Goal: Information Seeking & Learning: Learn about a topic

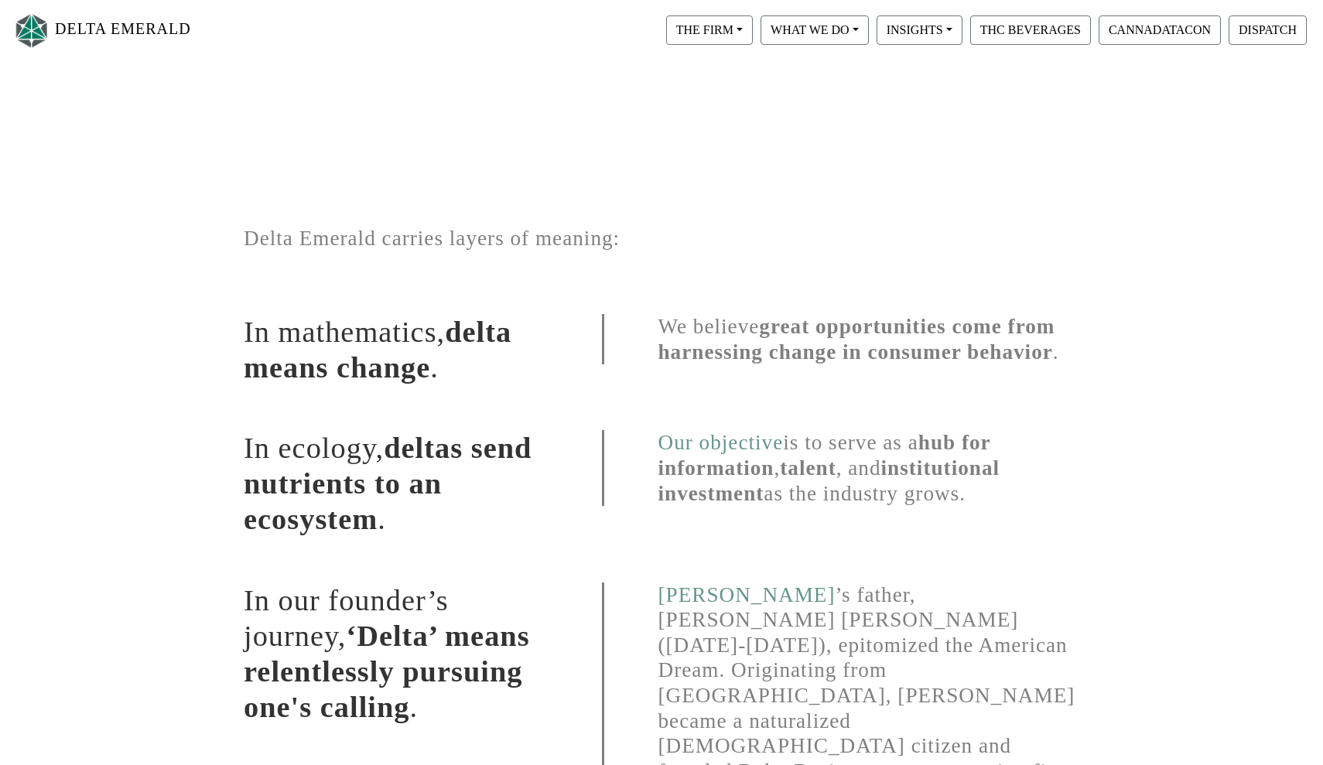
scroll to position [202, 0]
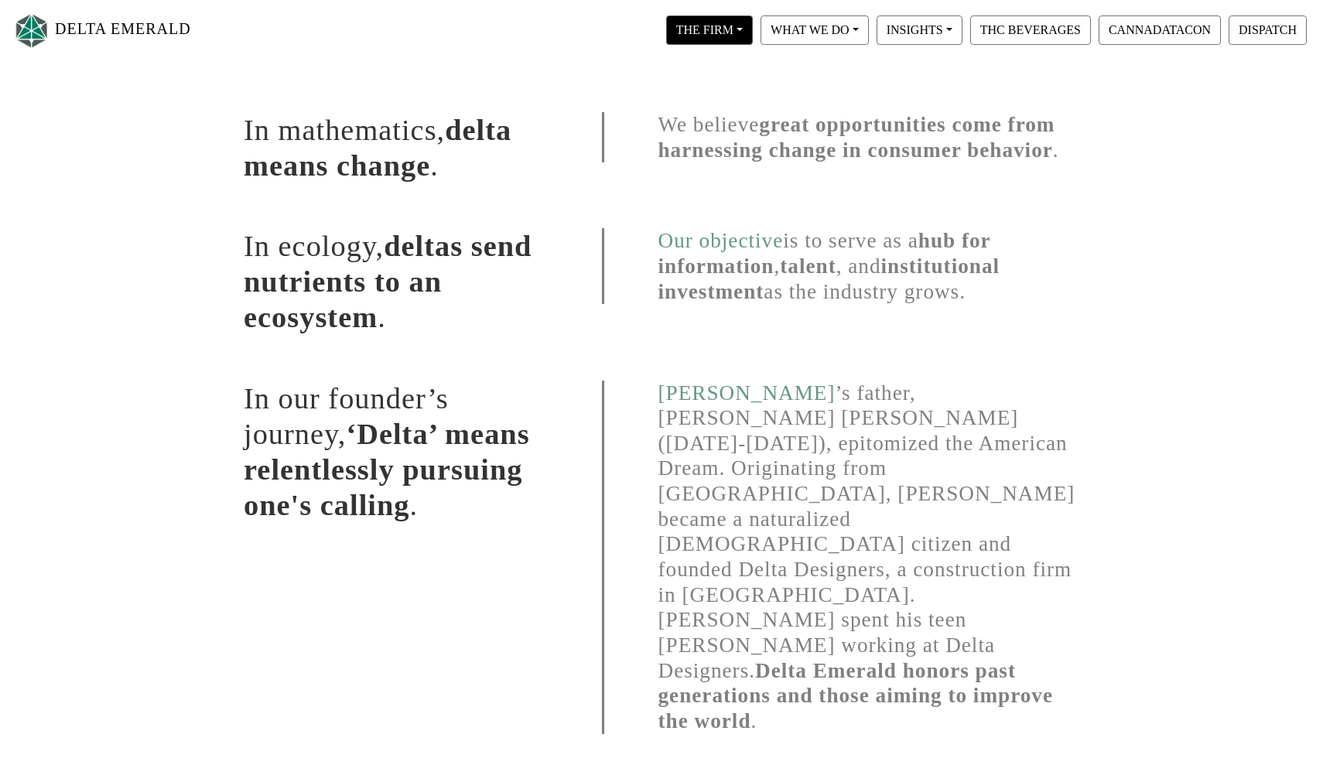
click at [740, 39] on button "THE FIRM" at bounding box center [709, 29] width 87 height 29
click at [740, 136] on link "Our Portfolio" at bounding box center [724, 144] width 122 height 25
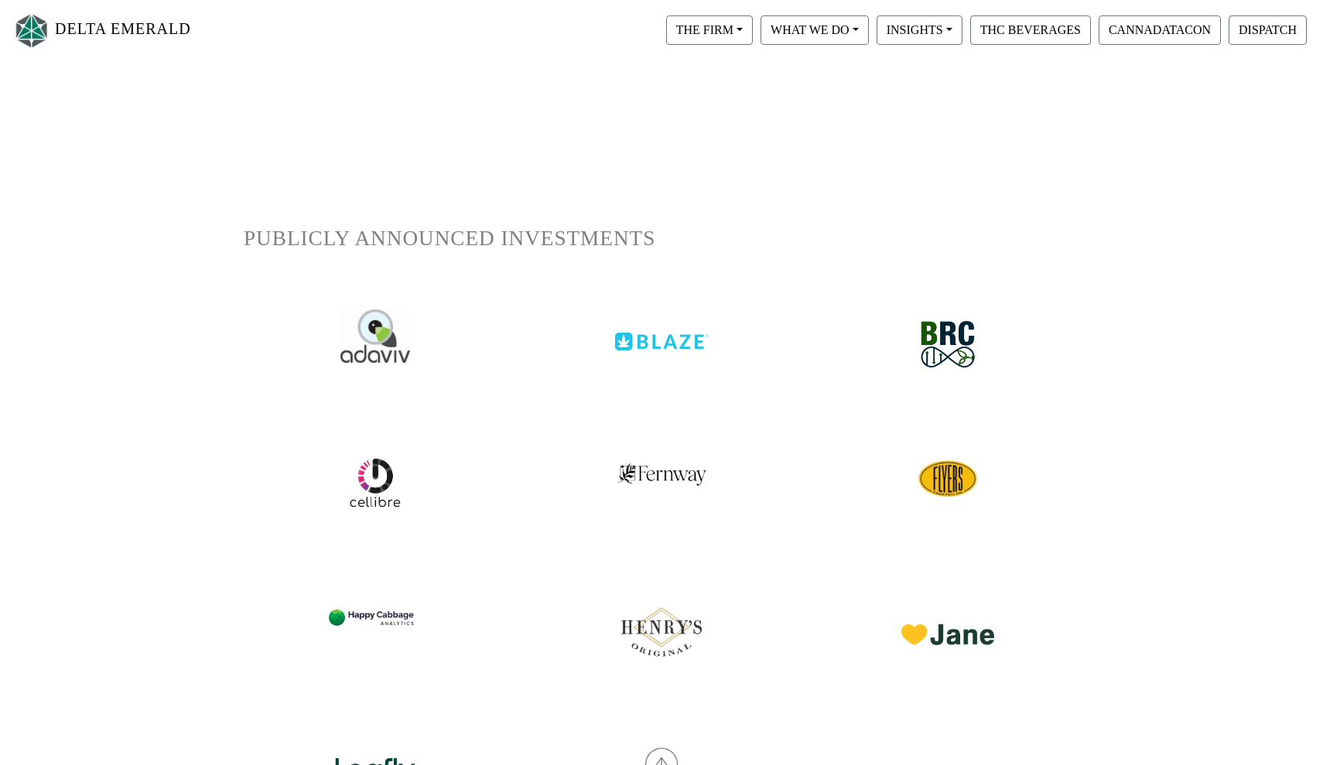
click at [421, 241] on h1 "PUBLICLY ANNOUNCED INVESTMENTS" at bounding box center [662, 239] width 836 height 26
click at [368, 344] on img at bounding box center [376, 336] width 74 height 56
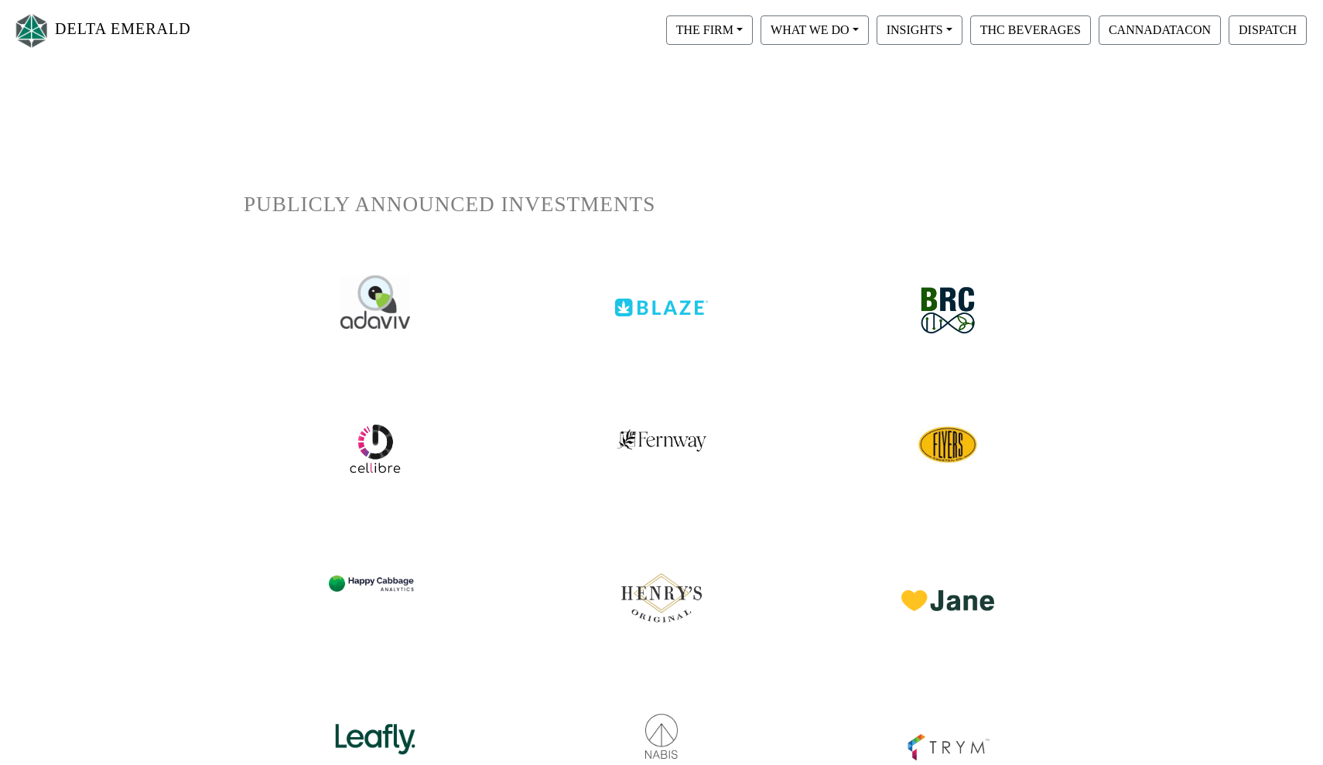
scroll to position [10, 0]
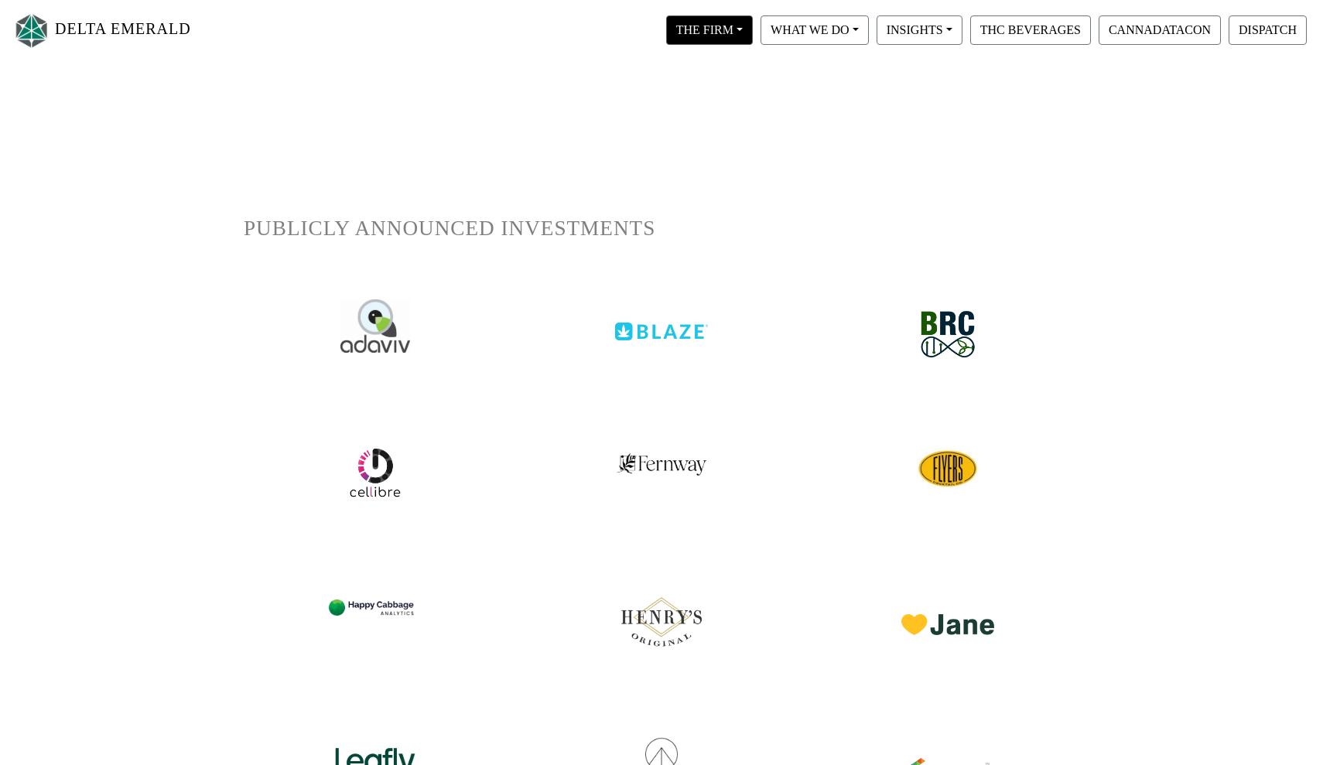
click at [720, 41] on button "THE FIRM" at bounding box center [709, 29] width 87 height 29
click at [115, 43] on link "DELTA EMERALD" at bounding box center [101, 30] width 179 height 49
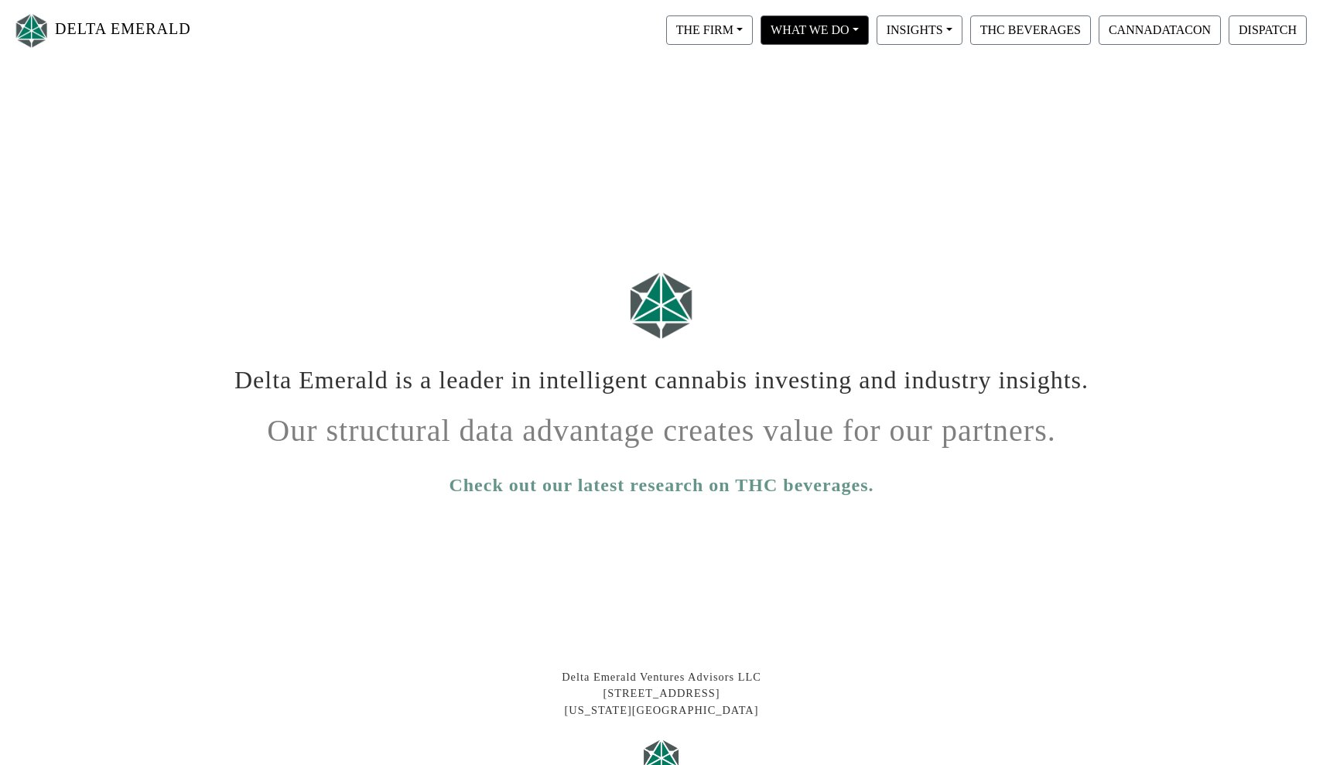
click at [753, 36] on button "WHAT WE DO" at bounding box center [709, 29] width 87 height 29
click at [931, 46] on div "INSIGHTS View All Magic Wand Delta Dispatch CannaDataCon" at bounding box center [920, 30] width 94 height 37
click at [753, 31] on button "INSIGHTS" at bounding box center [709, 29] width 87 height 29
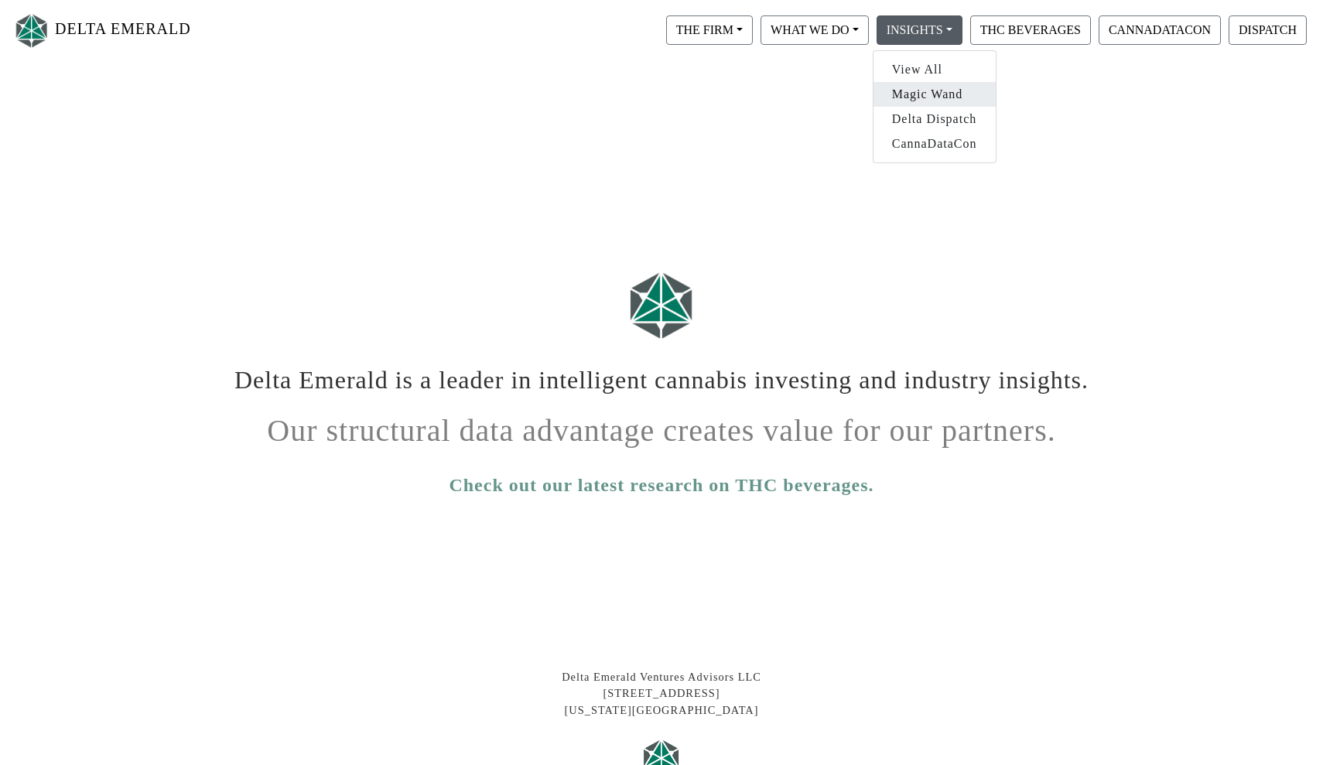
click at [921, 94] on link "Magic Wand" at bounding box center [935, 94] width 122 height 25
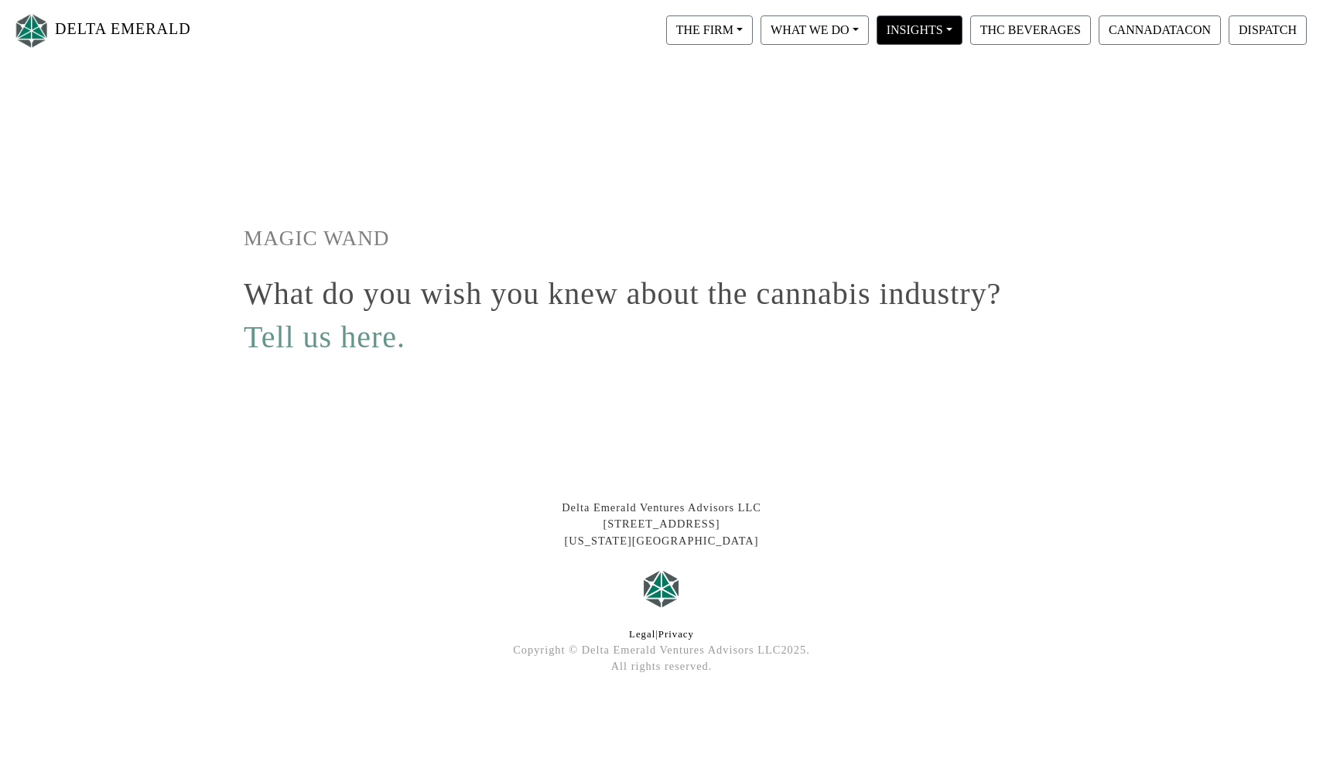
click at [753, 22] on button "INSIGHTS" at bounding box center [709, 29] width 87 height 29
click at [933, 124] on link "Delta Dispatch" at bounding box center [935, 119] width 122 height 25
click at [753, 31] on button "INSIGHTS" at bounding box center [709, 29] width 87 height 29
click at [897, 75] on link "View All" at bounding box center [935, 69] width 122 height 25
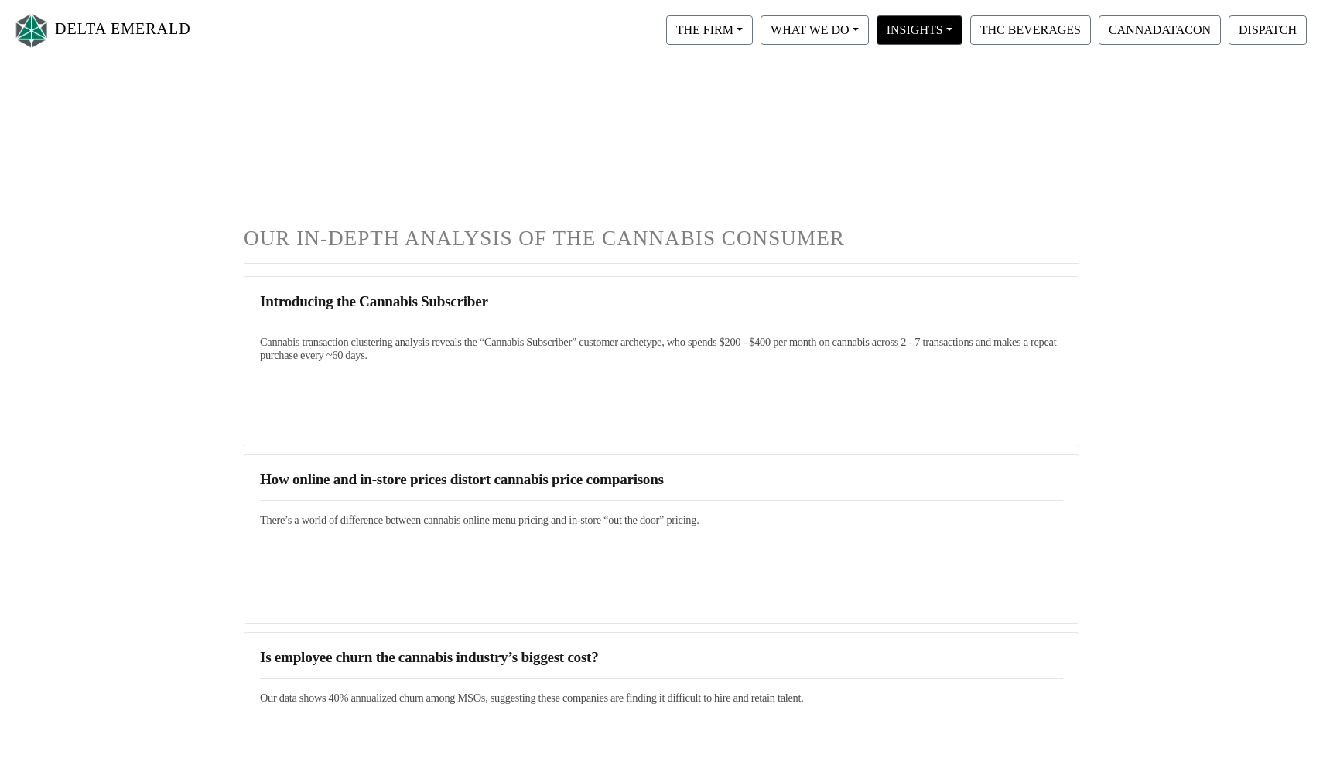
click at [753, 36] on button "INSIGHTS" at bounding box center [709, 29] width 87 height 29
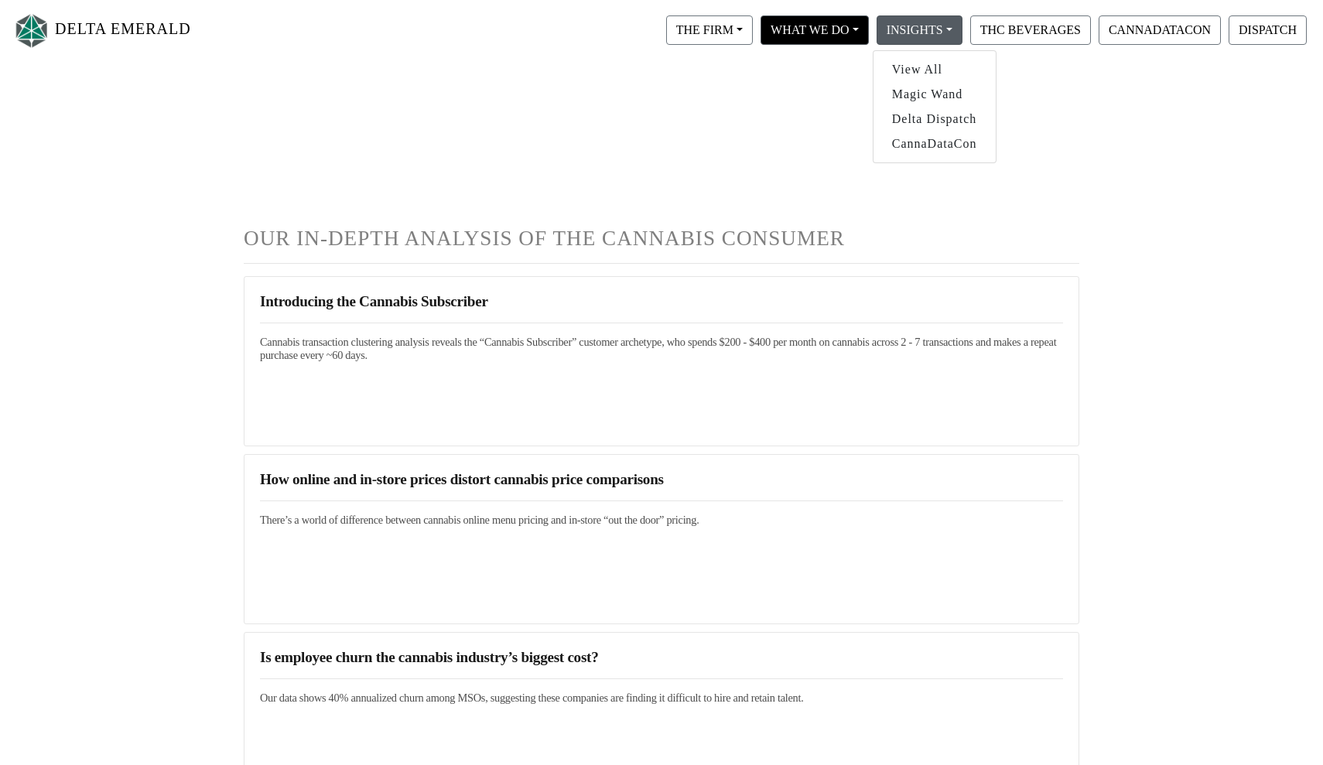
click at [753, 34] on button "WHAT WE DO" at bounding box center [709, 29] width 87 height 29
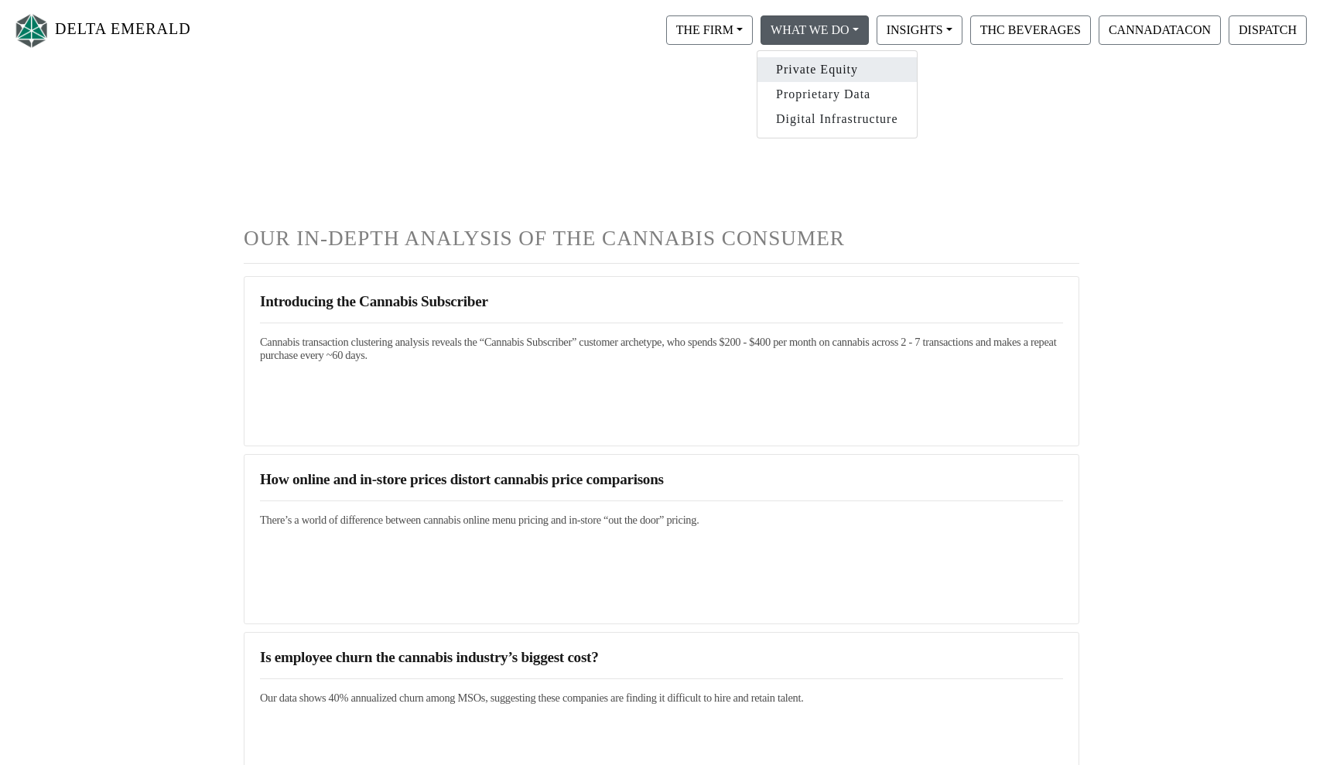
click at [826, 71] on link "Private Equity" at bounding box center [836, 69] width 159 height 25
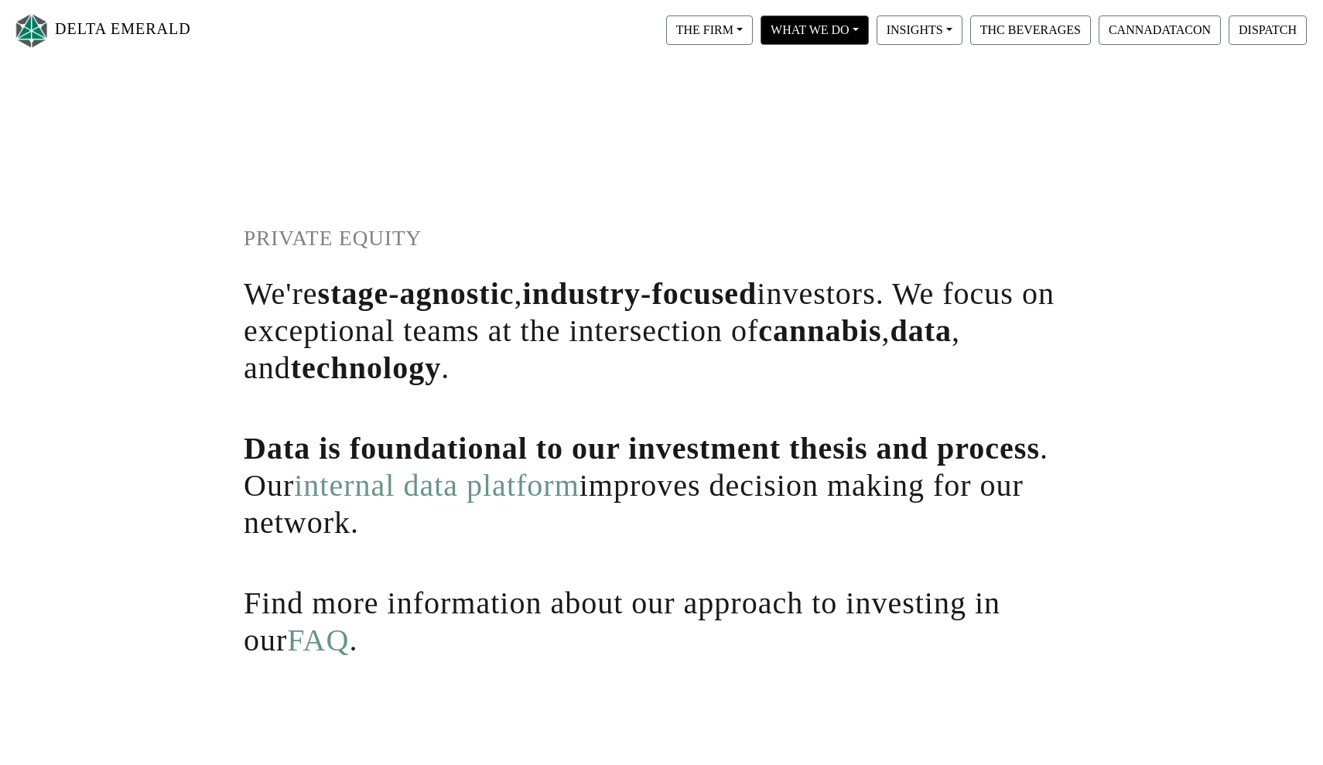
click at [753, 32] on button "WHAT WE DO" at bounding box center [709, 29] width 87 height 29
click at [838, 123] on link "Digital Infrastructure" at bounding box center [836, 119] width 159 height 25
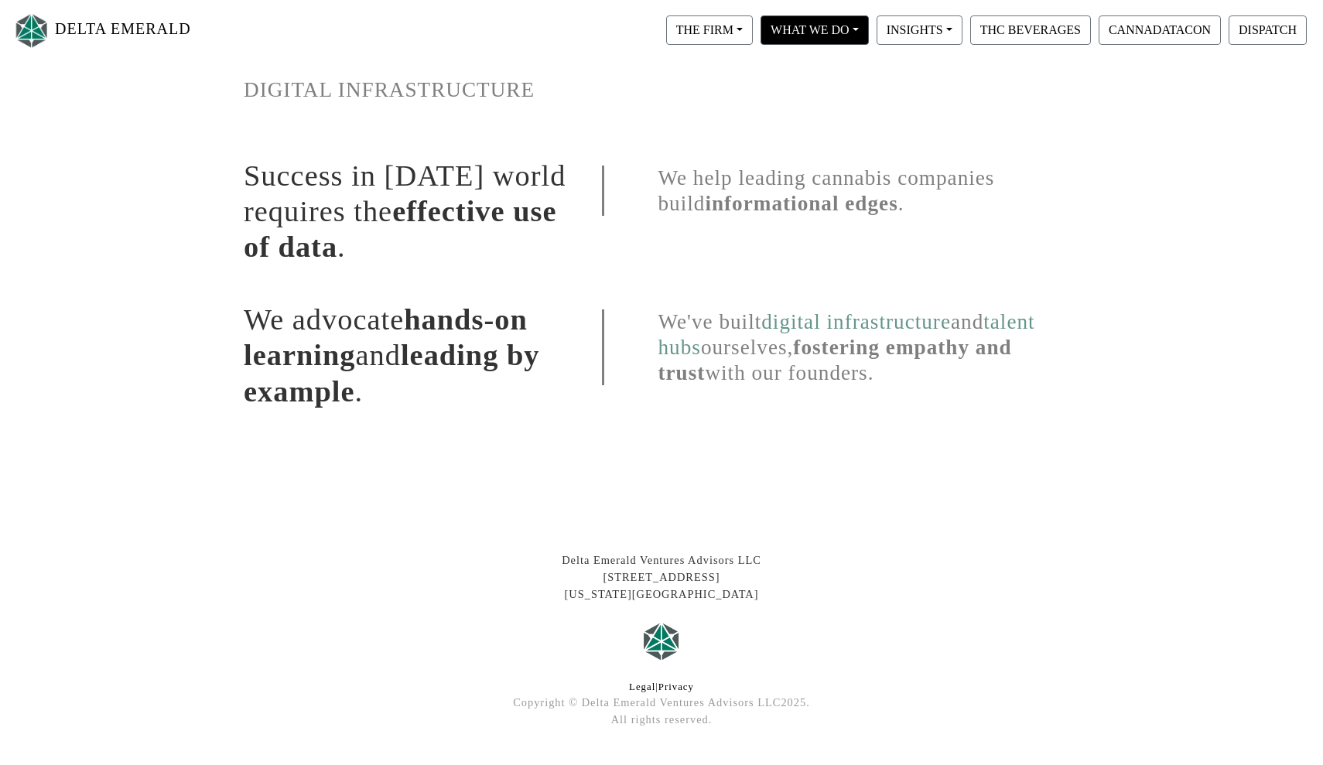
scroll to position [144, 0]
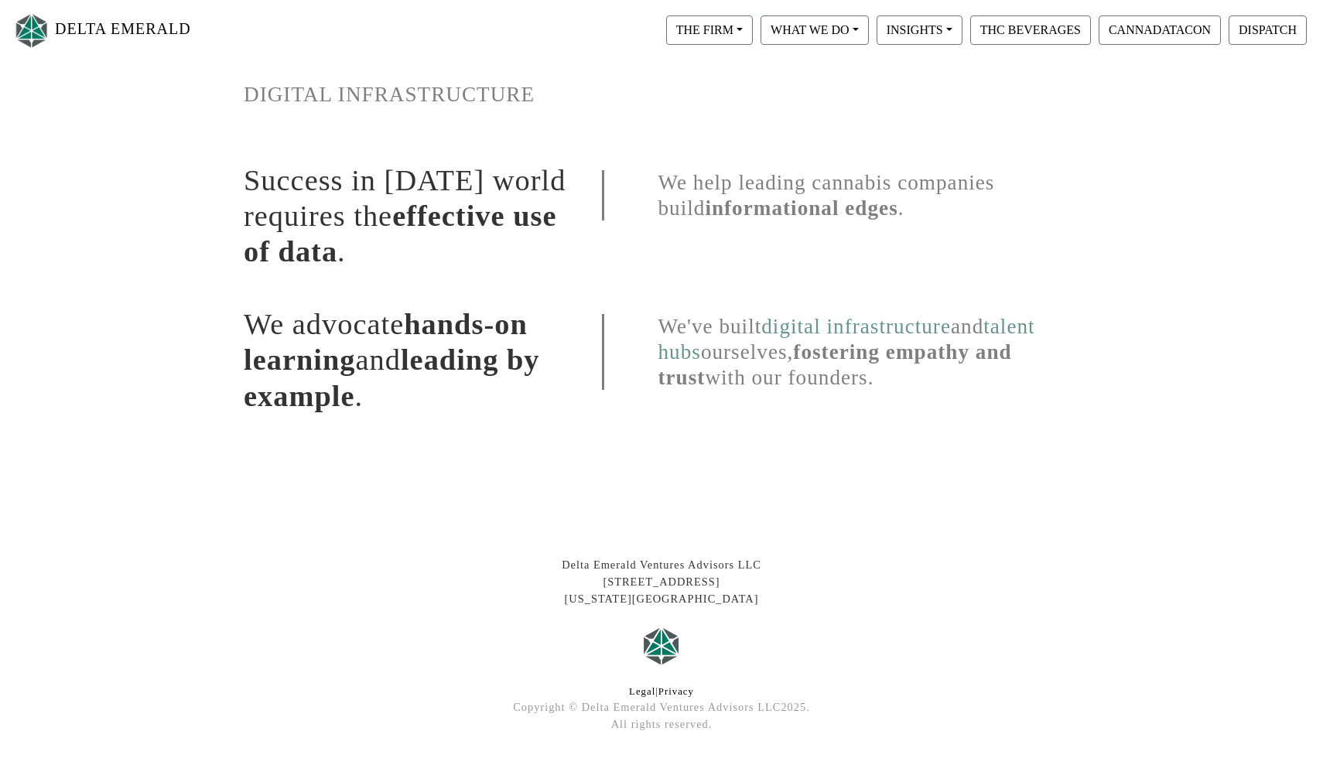
click at [817, 46] on div "WHAT WE DO Private Equity Proprietary Data Digital Infrastructure" at bounding box center [815, 30] width 116 height 37
click at [753, 40] on button "WHAT WE DO" at bounding box center [709, 29] width 87 height 29
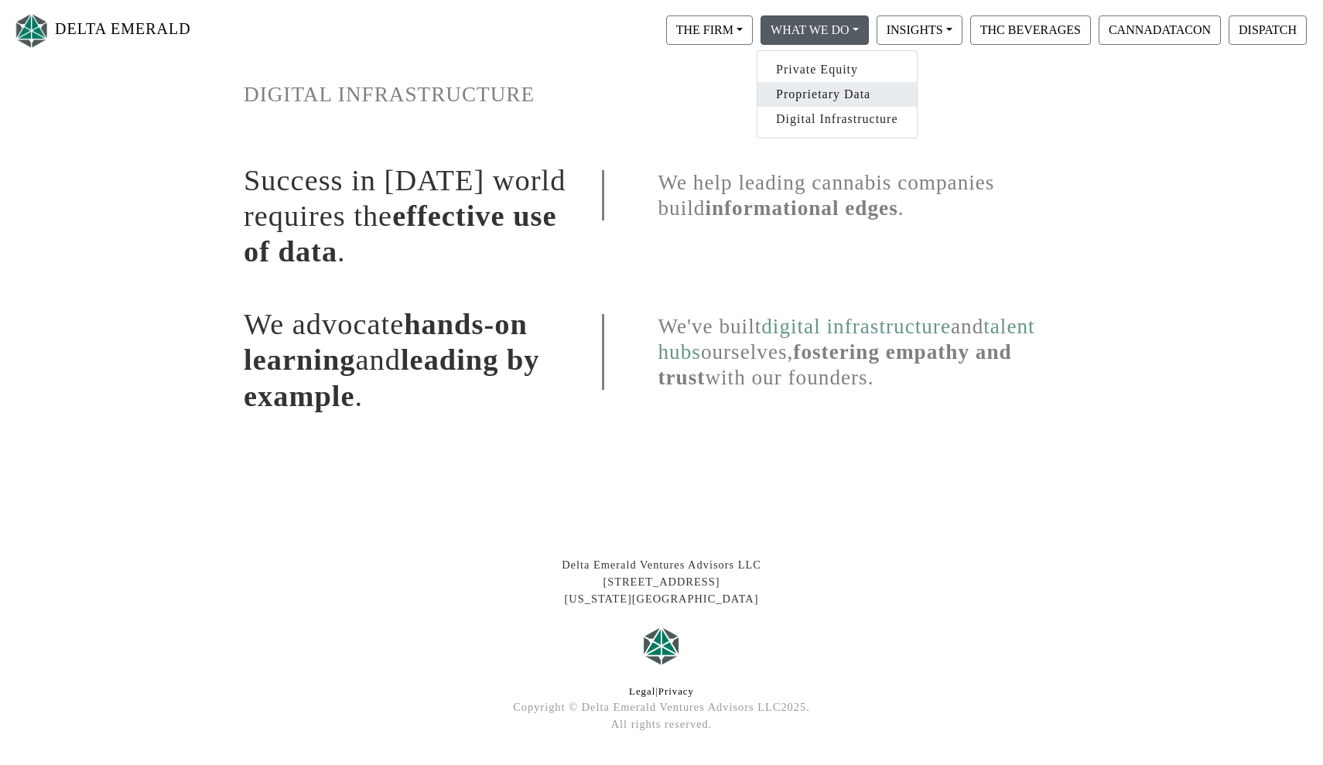
click at [821, 94] on link "Proprietary Data" at bounding box center [836, 94] width 159 height 25
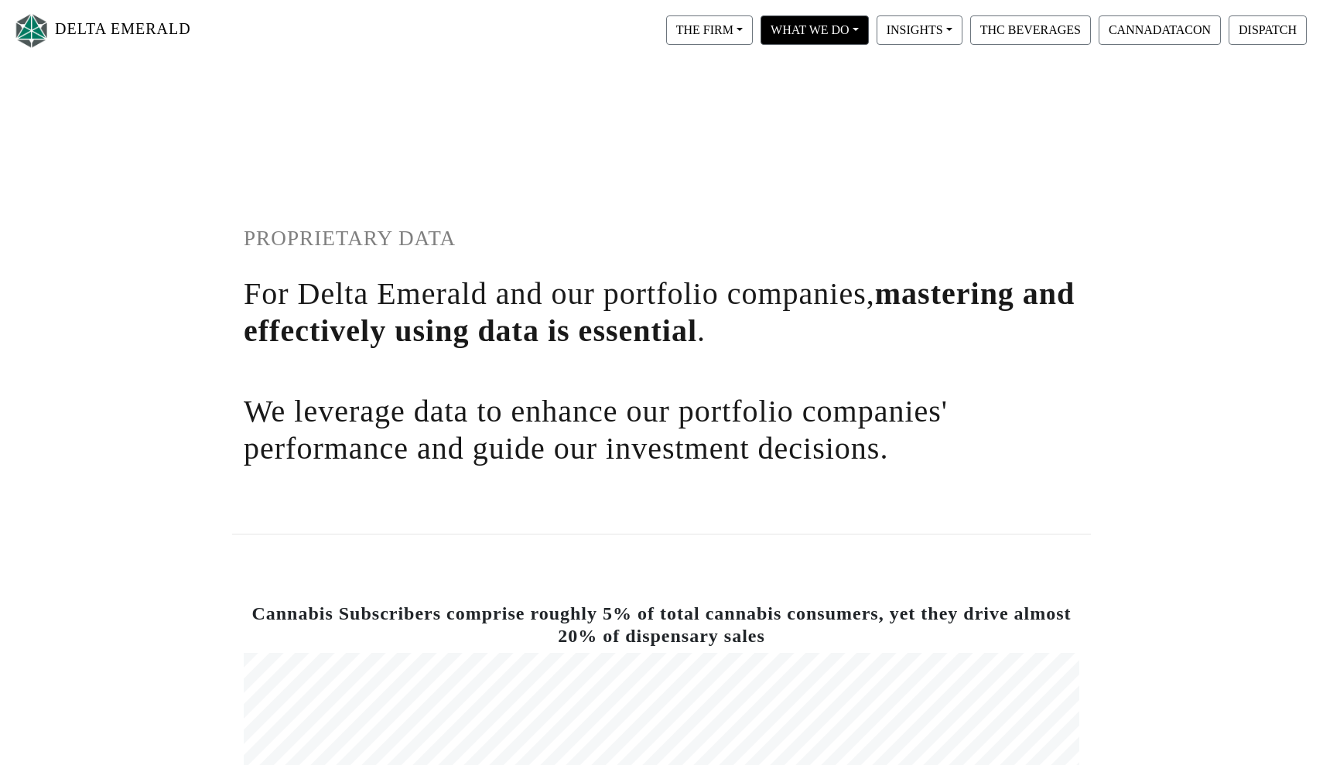
click at [753, 32] on button "WHAT WE DO" at bounding box center [709, 29] width 87 height 29
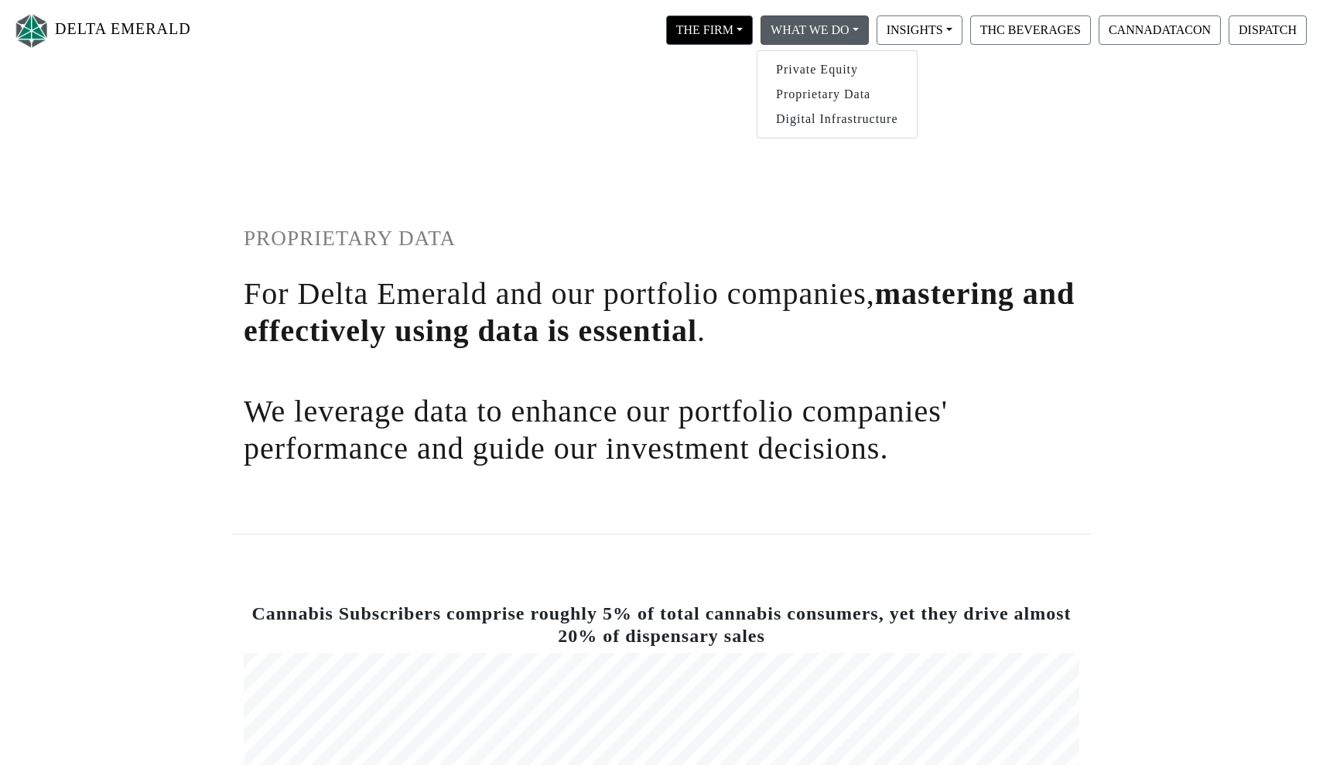
click at [715, 32] on button "THE FIRM" at bounding box center [709, 29] width 87 height 29
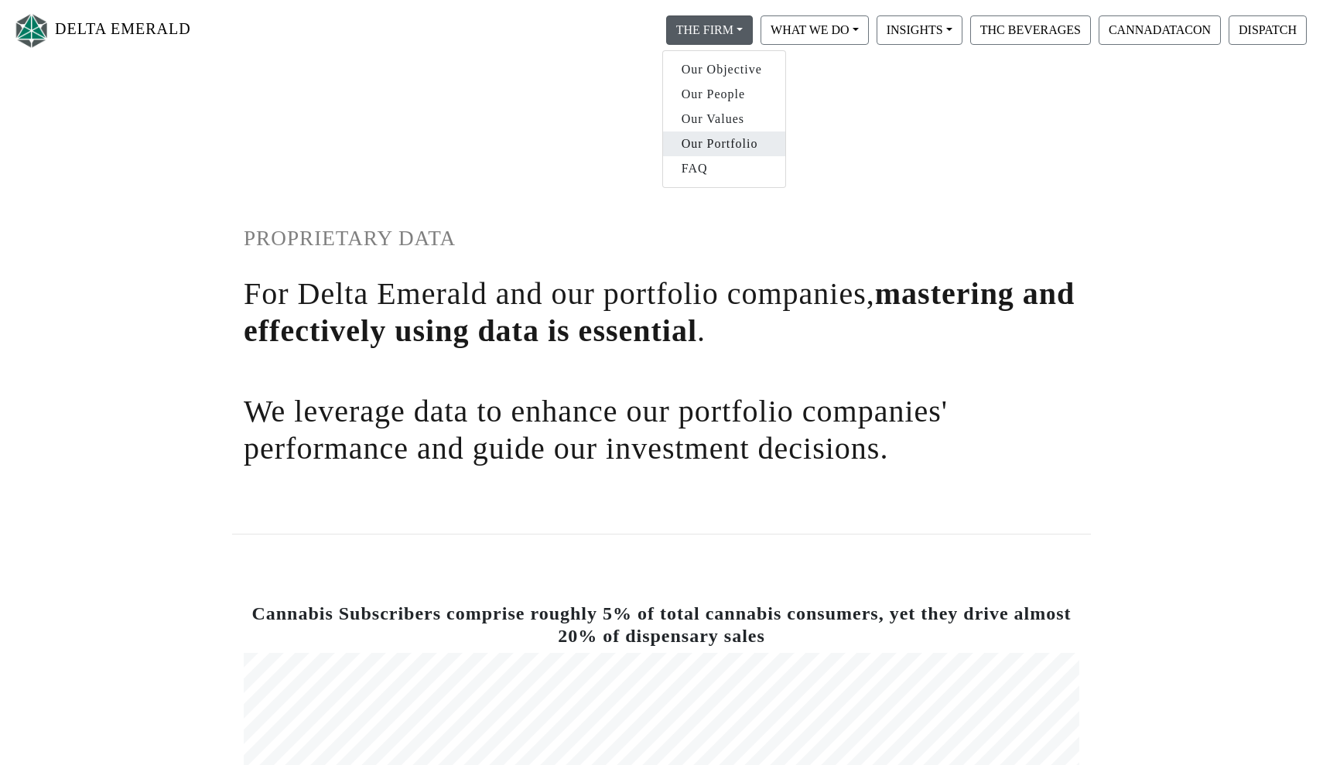
click at [739, 137] on link "Our Portfolio" at bounding box center [724, 144] width 122 height 25
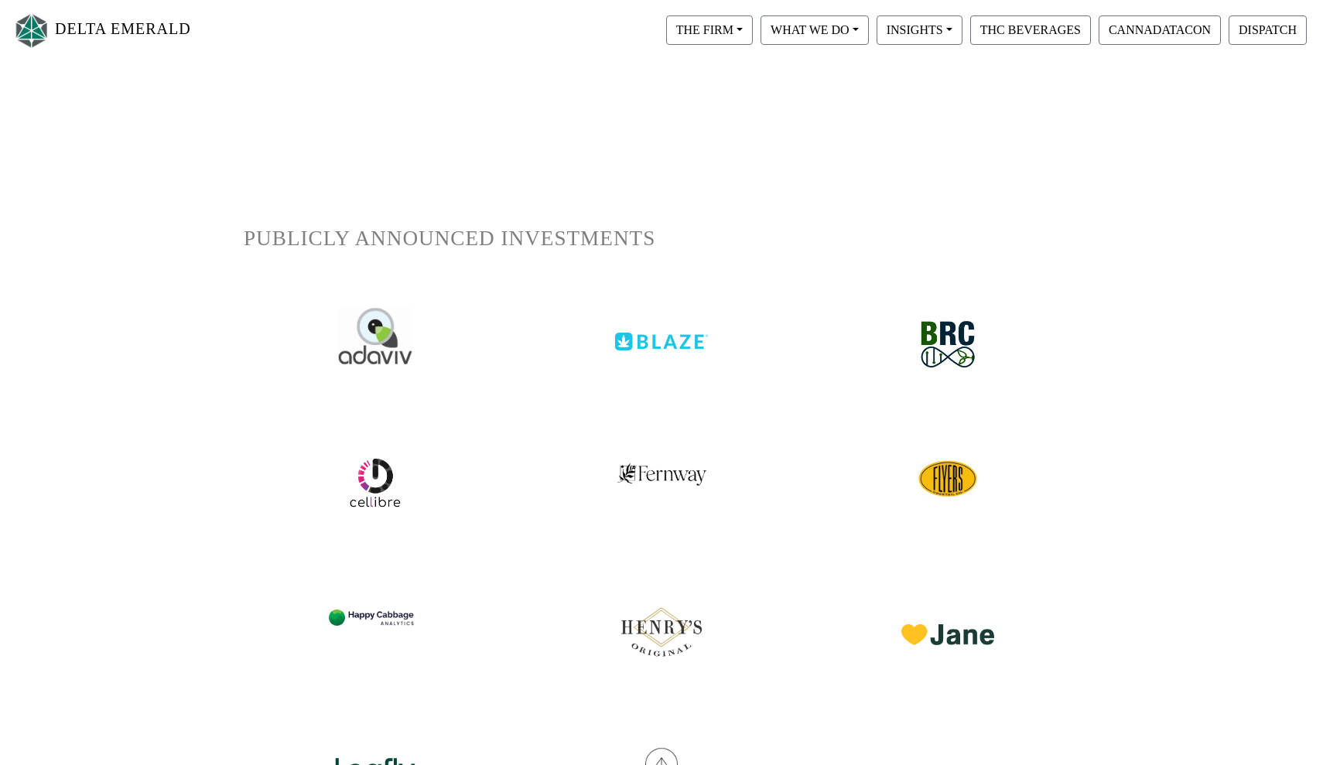
click at [393, 327] on img at bounding box center [376, 336] width 74 height 56
click at [358, 343] on img at bounding box center [376, 336] width 74 height 56
click at [652, 329] on img at bounding box center [661, 330] width 97 height 43
click at [974, 338] on img at bounding box center [948, 345] width 81 height 74
click at [371, 487] on img at bounding box center [375, 482] width 57 height 57
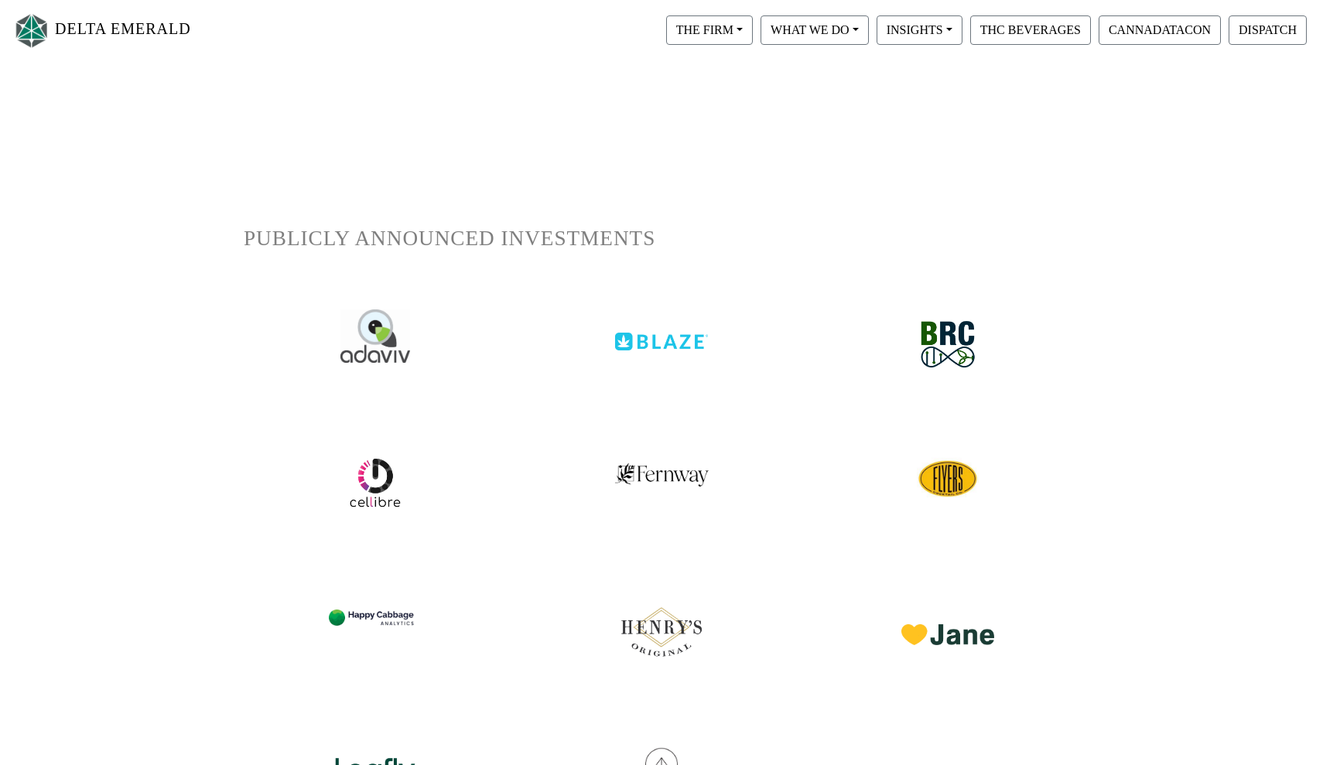
click at [628, 458] on img at bounding box center [661, 467] width 94 height 41
click at [969, 483] on img at bounding box center [947, 478] width 65 height 65
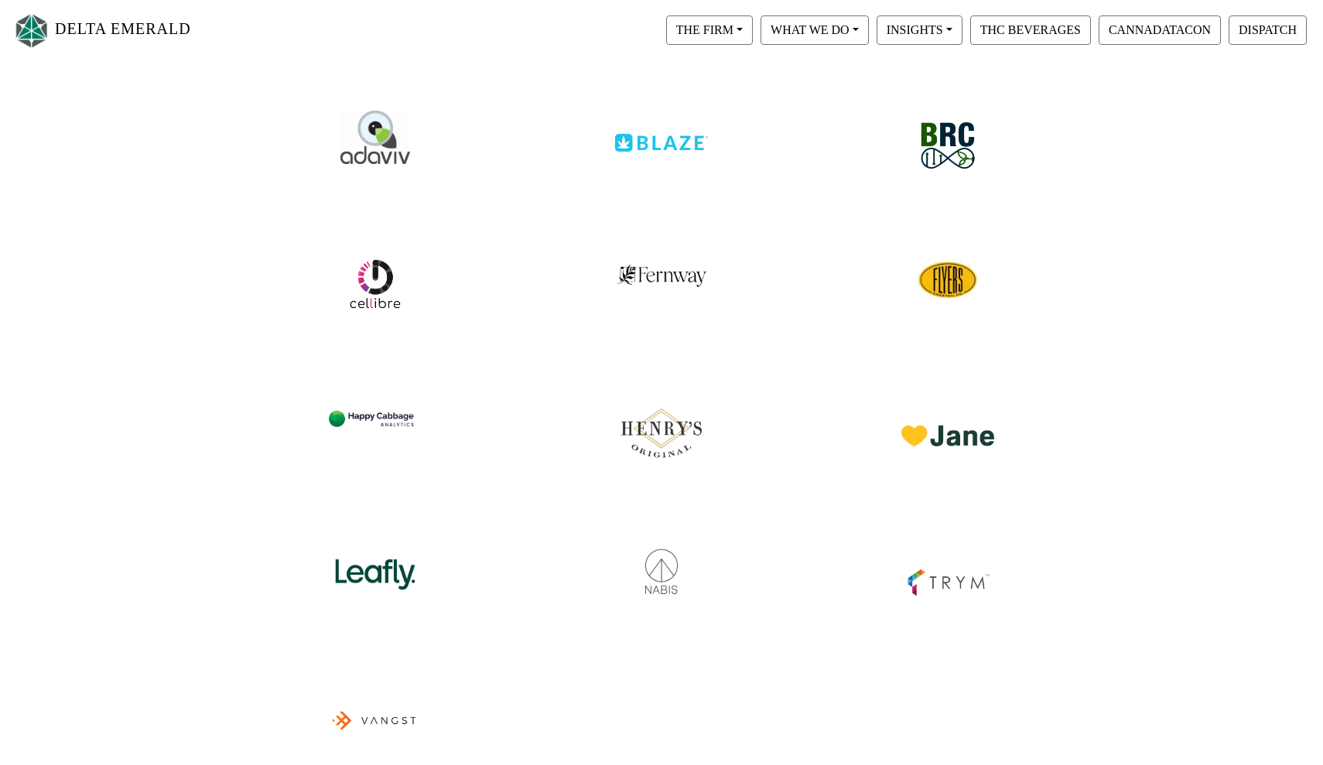
scroll to position [200, 0]
click at [385, 423] on img at bounding box center [375, 414] width 97 height 59
click at [644, 437] on img at bounding box center [661, 424] width 97 height 81
click at [935, 400] on img at bounding box center [947, 416] width 97 height 63
click at [385, 566] on img at bounding box center [375, 563] width 97 height 67
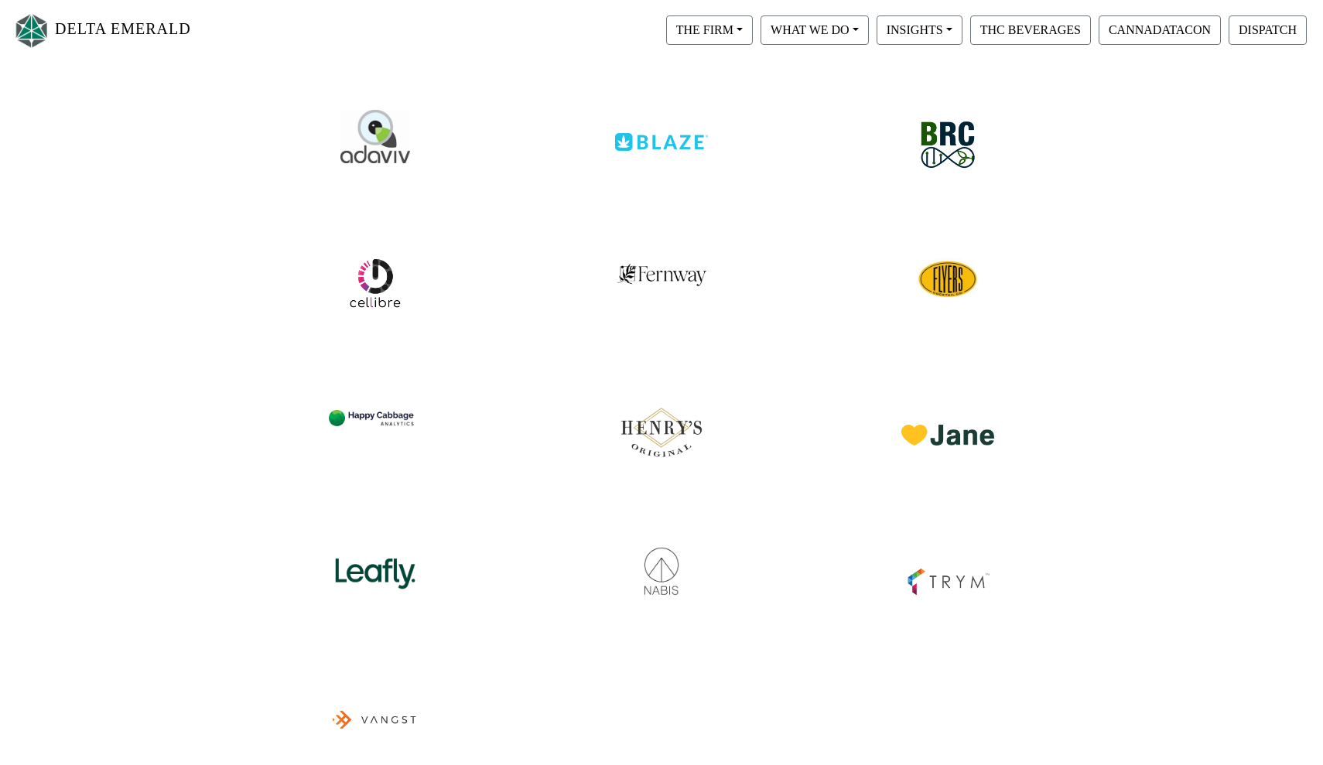
click at [680, 567] on img at bounding box center [661, 563] width 97 height 67
click at [920, 572] on img at bounding box center [947, 567] width 97 height 74
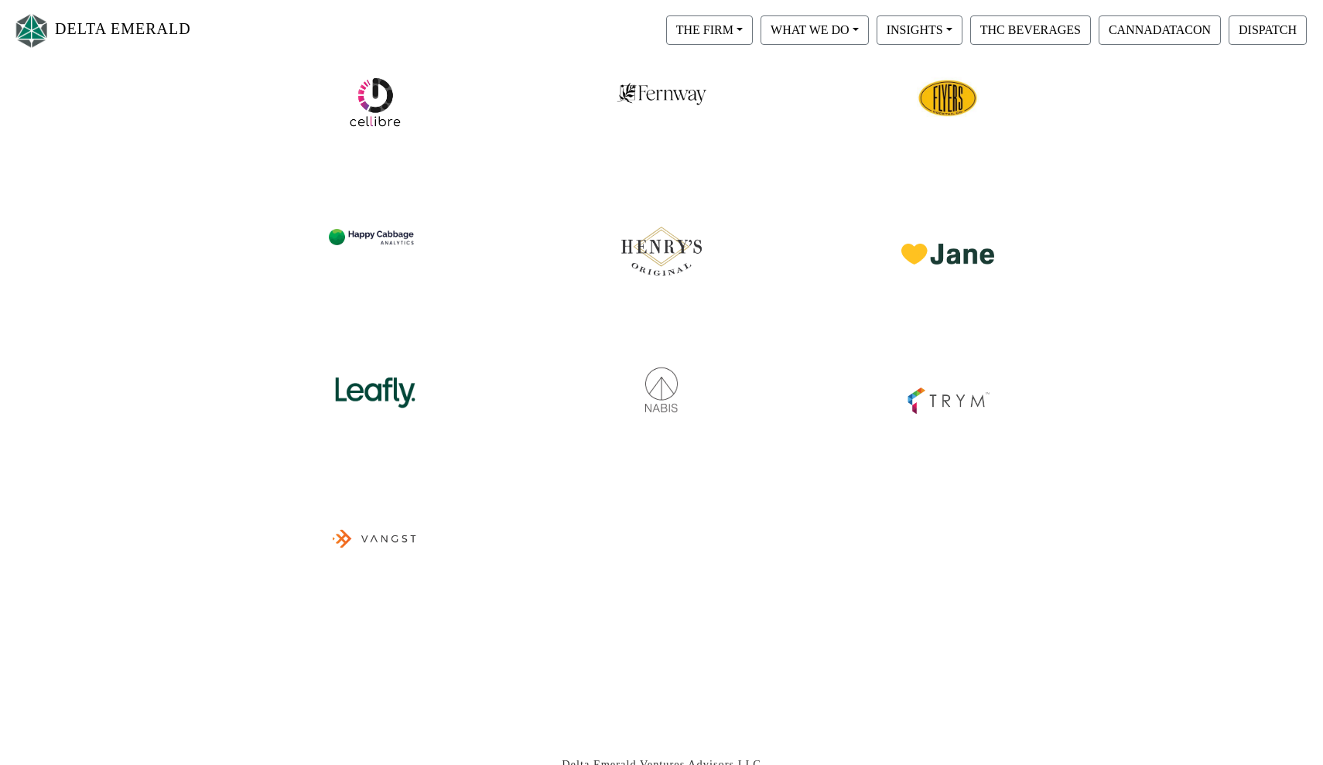
scroll to position [519, 0]
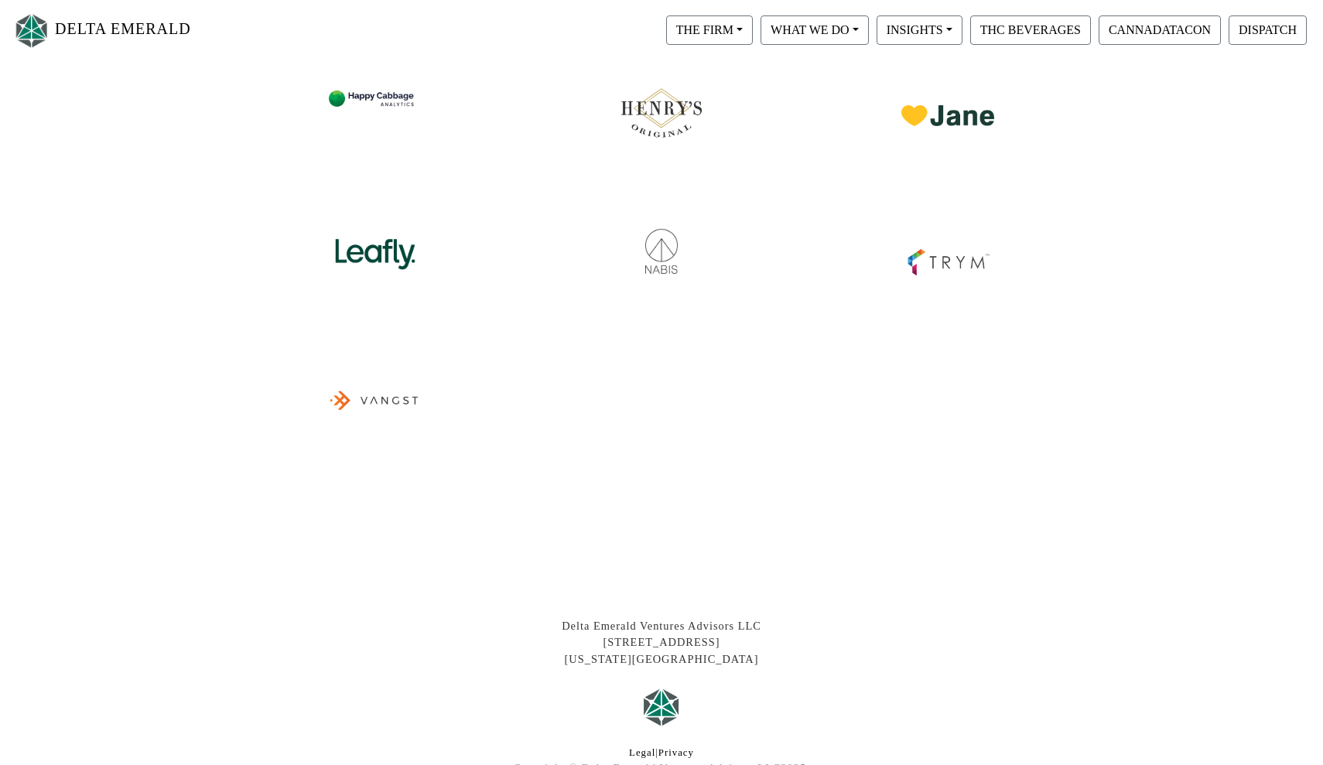
click at [410, 386] on img at bounding box center [375, 397] width 97 height 101
click at [1061, 32] on button "THC BEVERAGES" at bounding box center [1030, 29] width 121 height 29
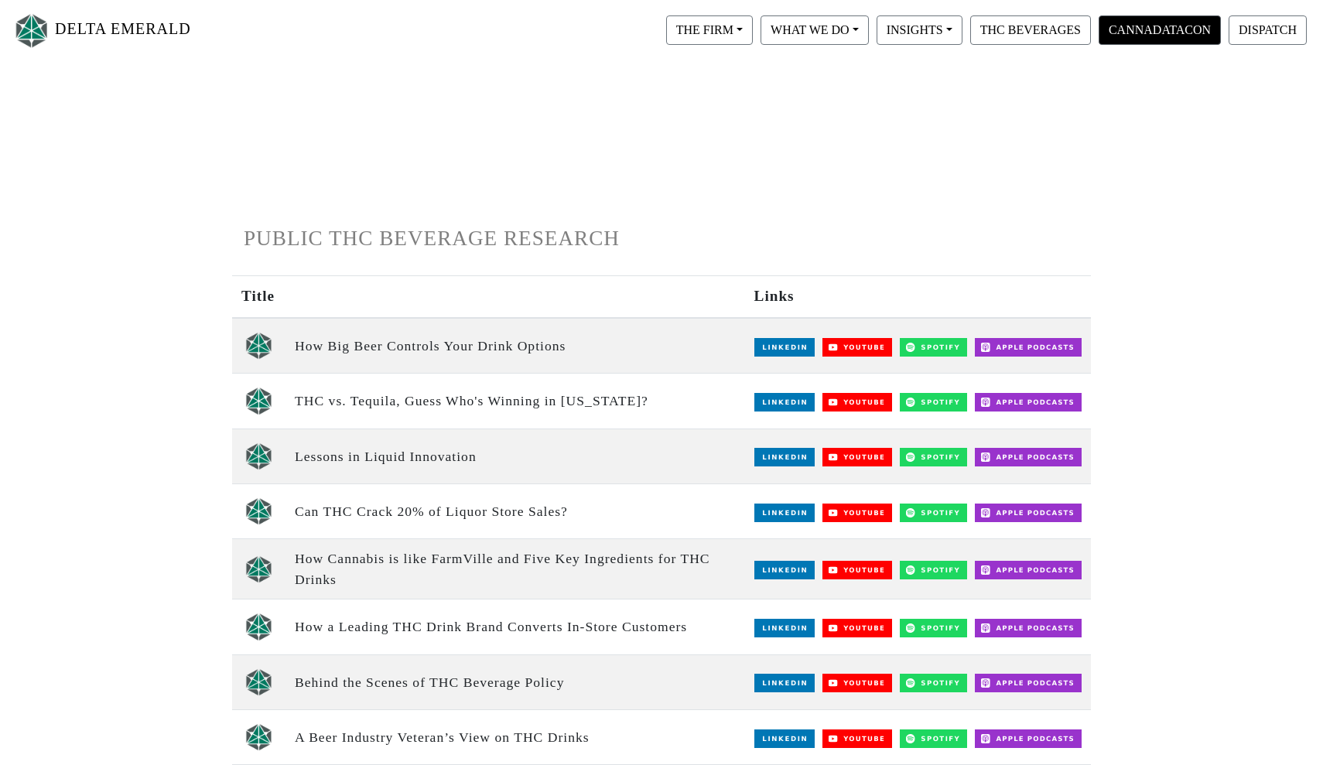
click at [1139, 21] on button "CANNADATACON" at bounding box center [1160, 29] width 122 height 29
click at [1287, 37] on button "DISPATCH" at bounding box center [1268, 29] width 78 height 29
click at [753, 39] on button "INSIGHTS" at bounding box center [709, 29] width 87 height 29
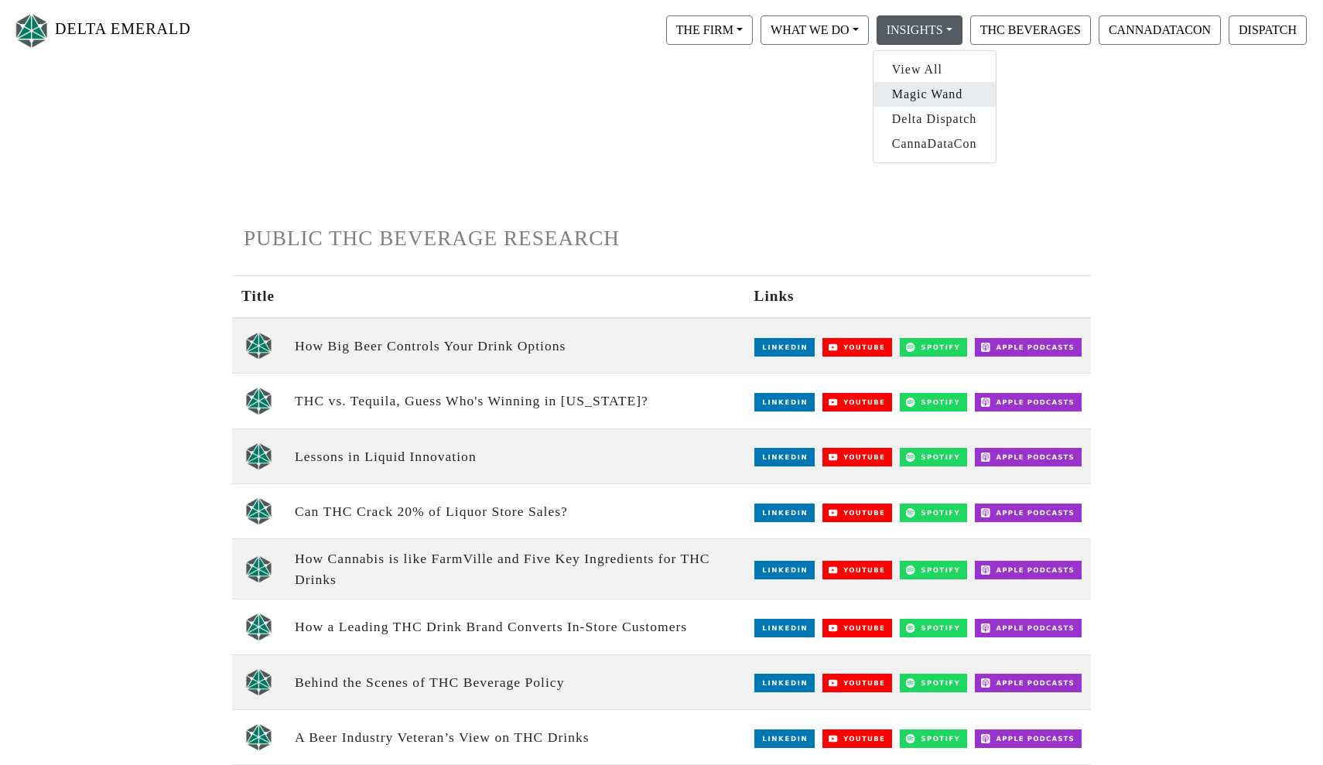
click at [933, 92] on link "Magic Wand" at bounding box center [935, 94] width 122 height 25
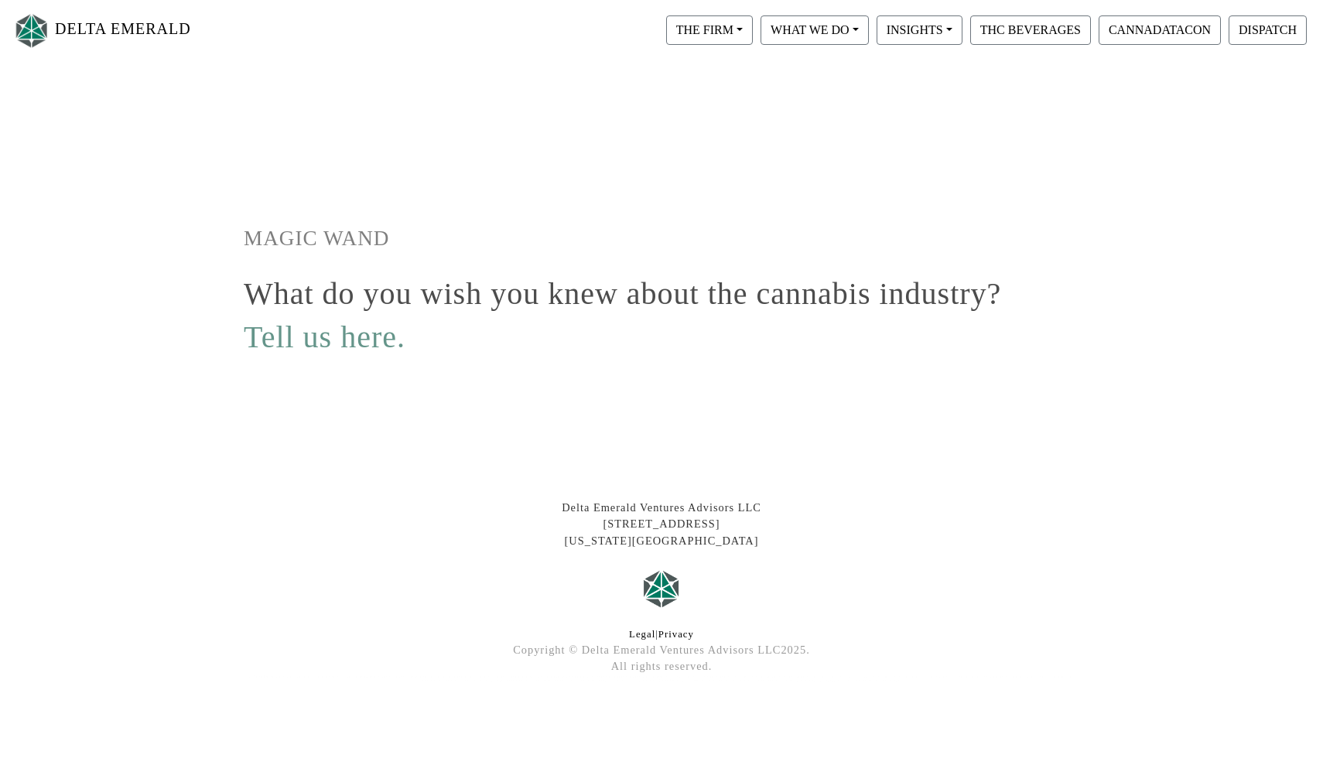
drag, startPoint x: 238, startPoint y: 232, endPoint x: 459, endPoint y: 345, distance: 248.4
click at [459, 345] on div "MAGIC WAND What do you wish you knew about the cannabis industry? Tell us here." at bounding box center [661, 246] width 859 height 234
copy div "MAGIC WAND What do you wish you knew about the cannabis industry? Tell us here."
click at [487, 321] on h1 "Tell us here." at bounding box center [662, 337] width 836 height 37
click at [753, 29] on button "INSIGHTS" at bounding box center [709, 29] width 87 height 29
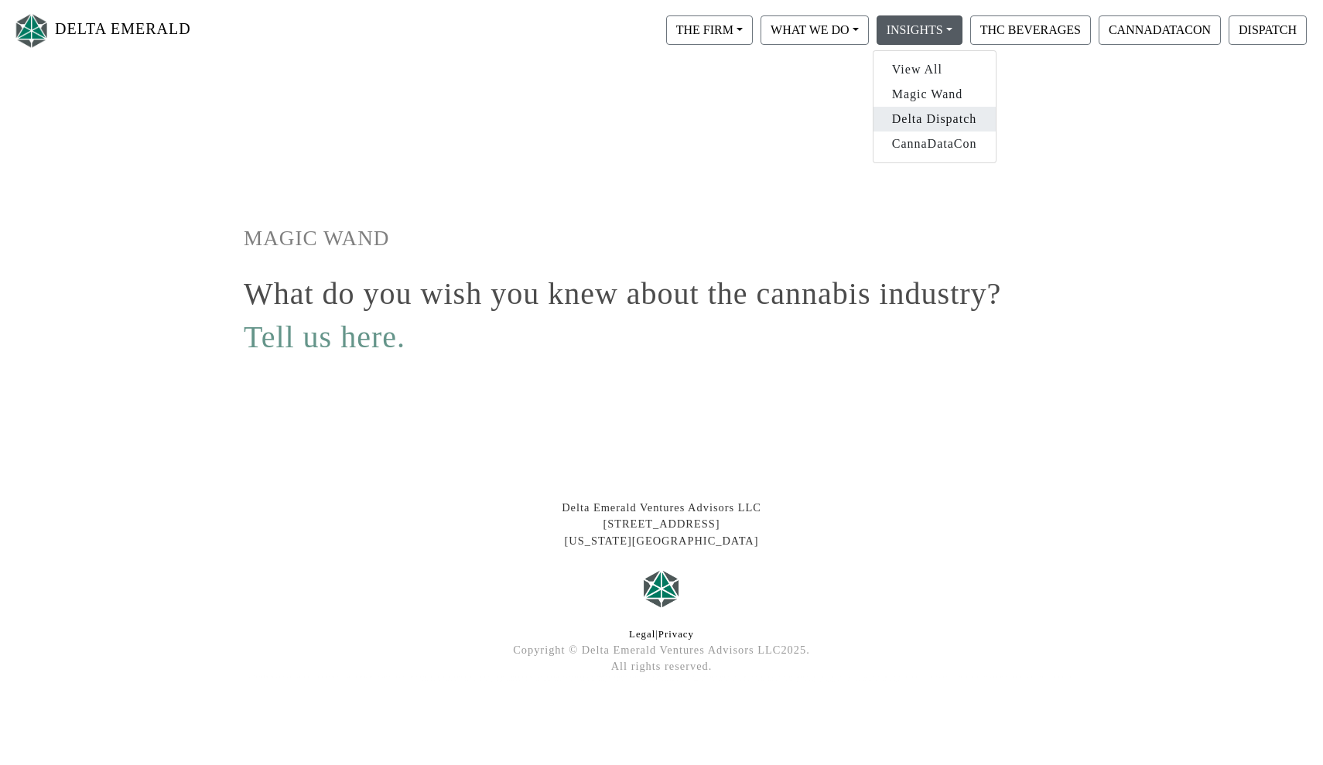
click at [920, 124] on link "Delta Dispatch" at bounding box center [935, 119] width 122 height 25
click at [753, 34] on button "INSIGHTS" at bounding box center [709, 29] width 87 height 29
click at [932, 145] on link "CannaDataCon" at bounding box center [935, 144] width 122 height 25
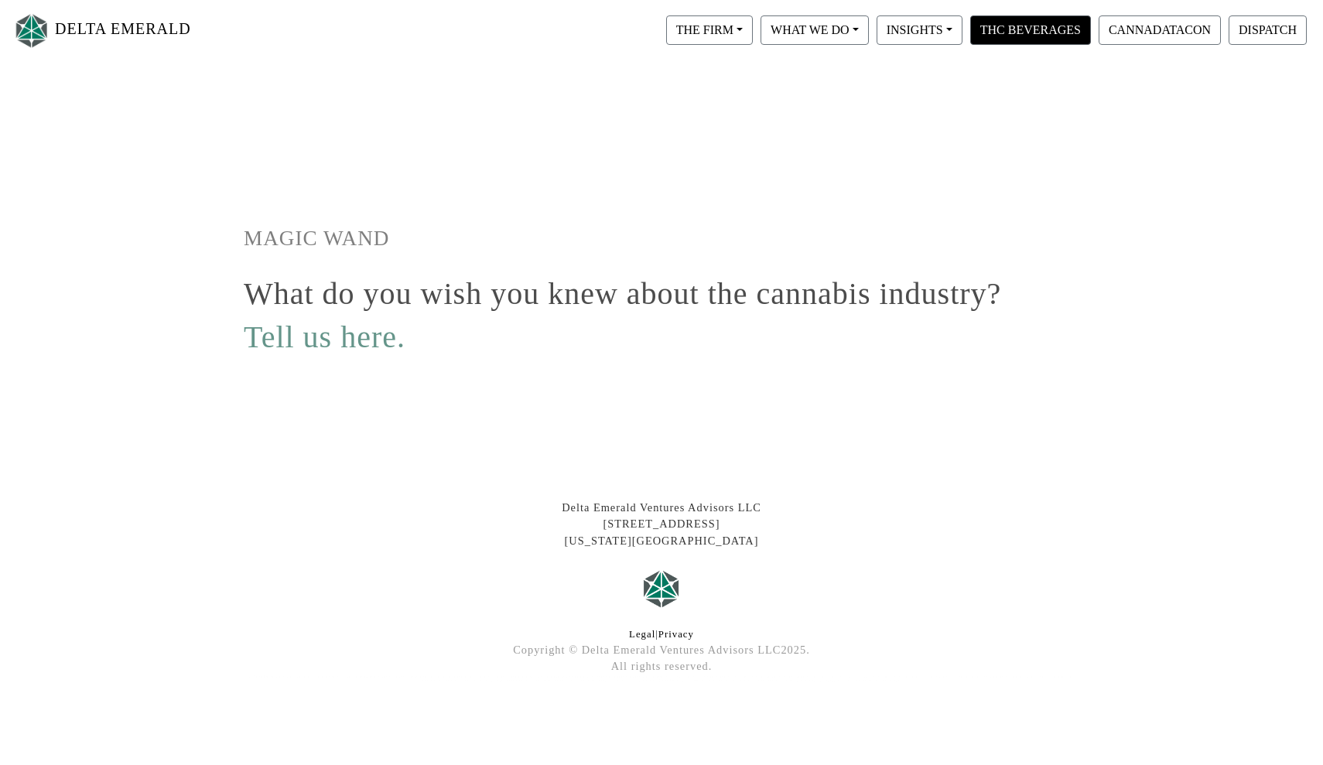
click at [1006, 26] on button "THC BEVERAGES" at bounding box center [1030, 29] width 121 height 29
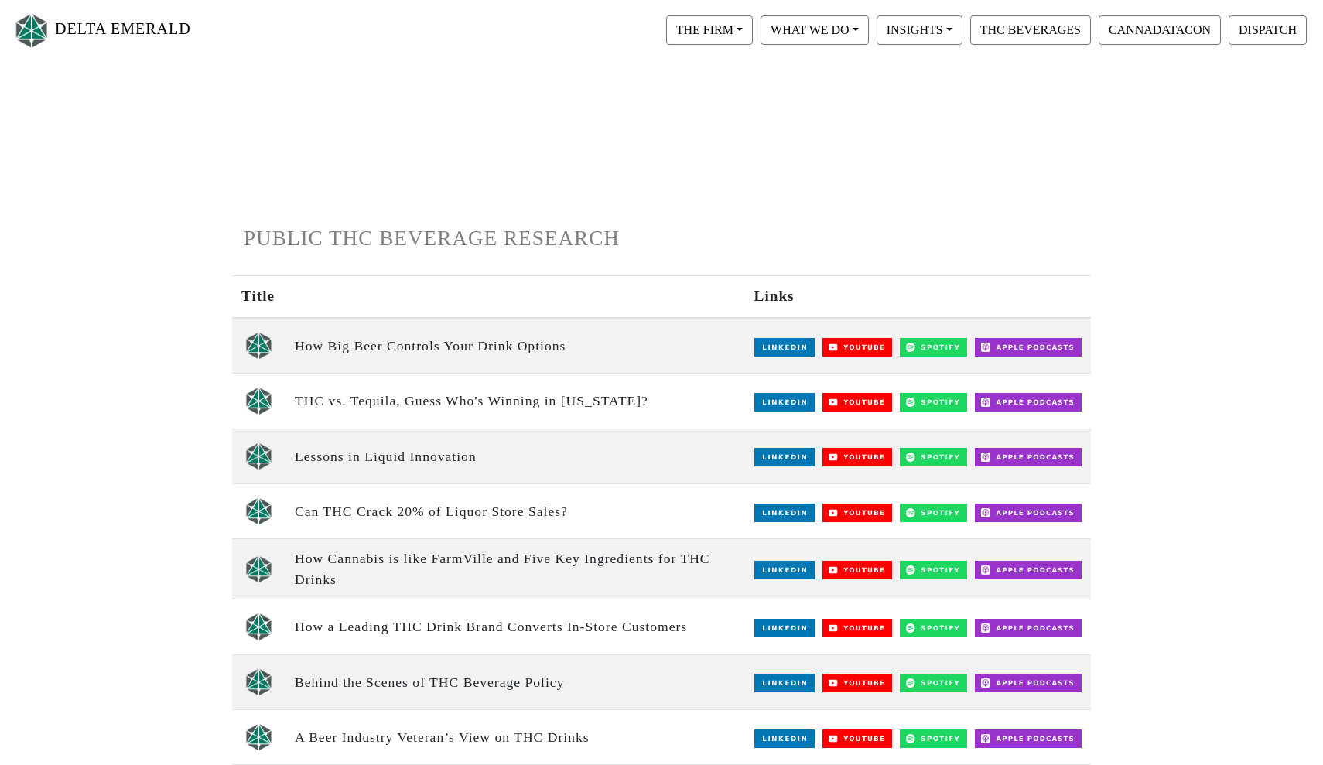
click at [775, 347] on img at bounding box center [784, 347] width 60 height 19
click at [849, 344] on img at bounding box center [857, 347] width 70 height 19
click at [942, 336] on div at bounding box center [933, 346] width 67 height 21
click at [944, 340] on img at bounding box center [933, 347] width 67 height 19
click at [1028, 342] on img at bounding box center [1028, 347] width 107 height 19
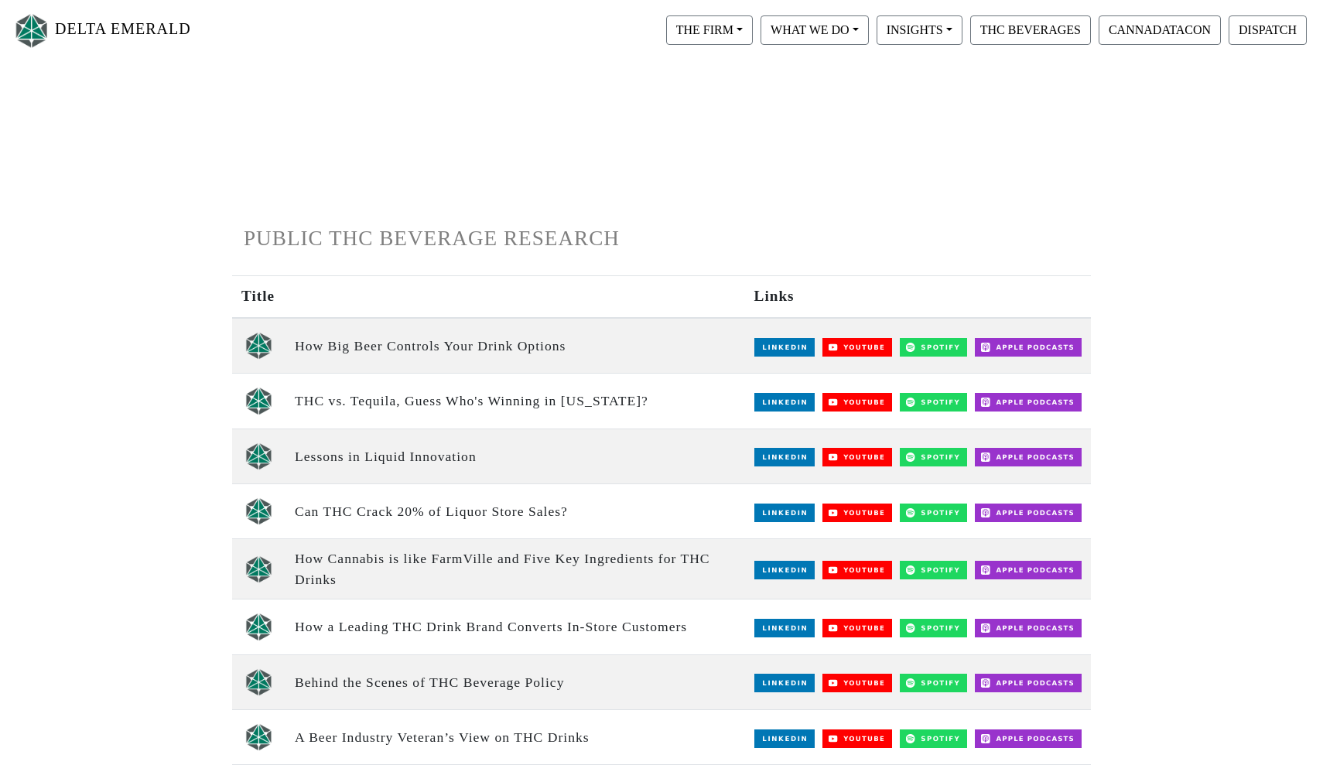
click at [259, 347] on img at bounding box center [258, 346] width 27 height 28
drag, startPoint x: 296, startPoint y: 345, endPoint x: 631, endPoint y: 345, distance: 334.2
click at [631, 344] on td "How Big Beer Controls Your Drink Options" at bounding box center [515, 346] width 460 height 56
copy td "How Big Beer Controls Your Drink Options"
drag, startPoint x: 615, startPoint y: 398, endPoint x: 296, endPoint y: 403, distance: 319.6
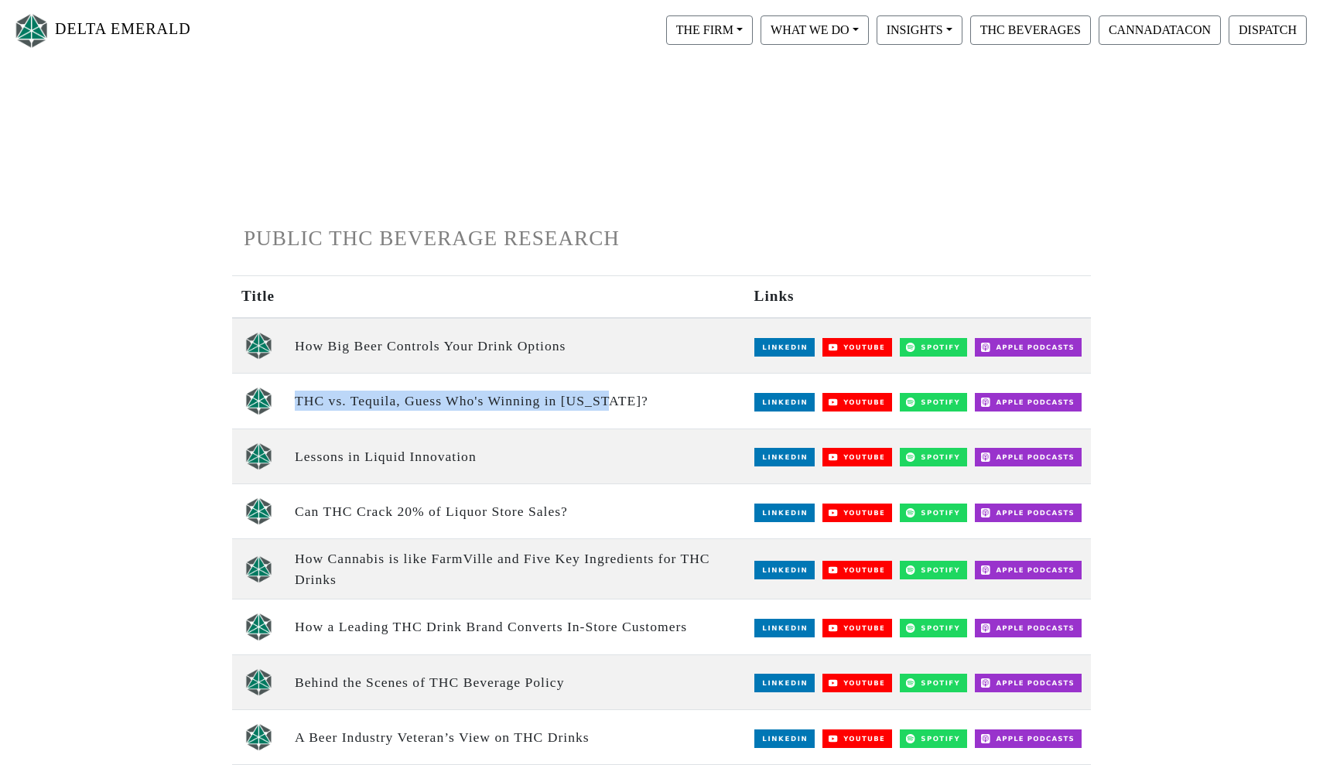
click at [296, 403] on td "THC vs. Tequila, Guess Who's Winning in [US_STATE]?" at bounding box center [515, 401] width 460 height 55
copy td "THC vs. Tequila, Guess Who's Winning in [US_STATE]?"
